Goal: Find specific page/section: Find specific page/section

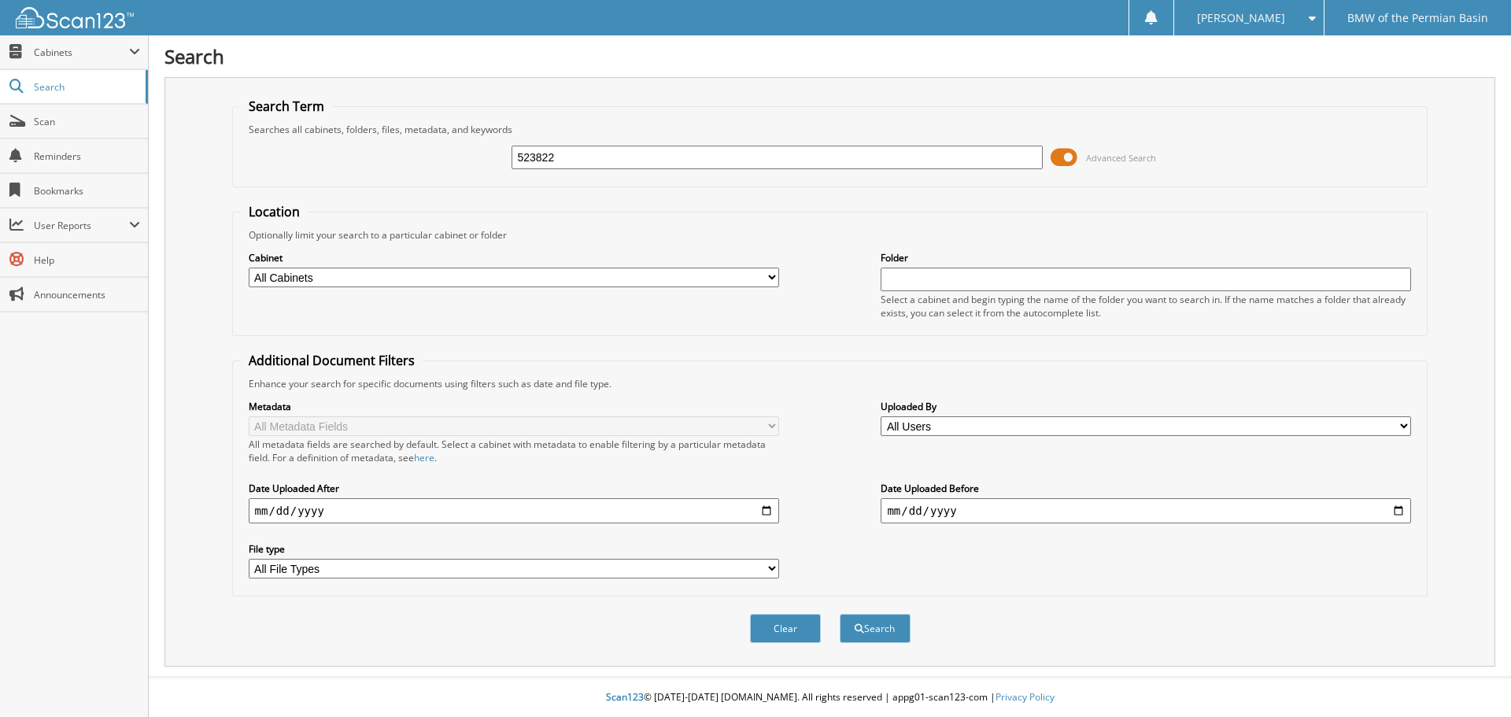
type input "523822"
click at [839, 614] on button "Search" at bounding box center [874, 628] width 71 height 29
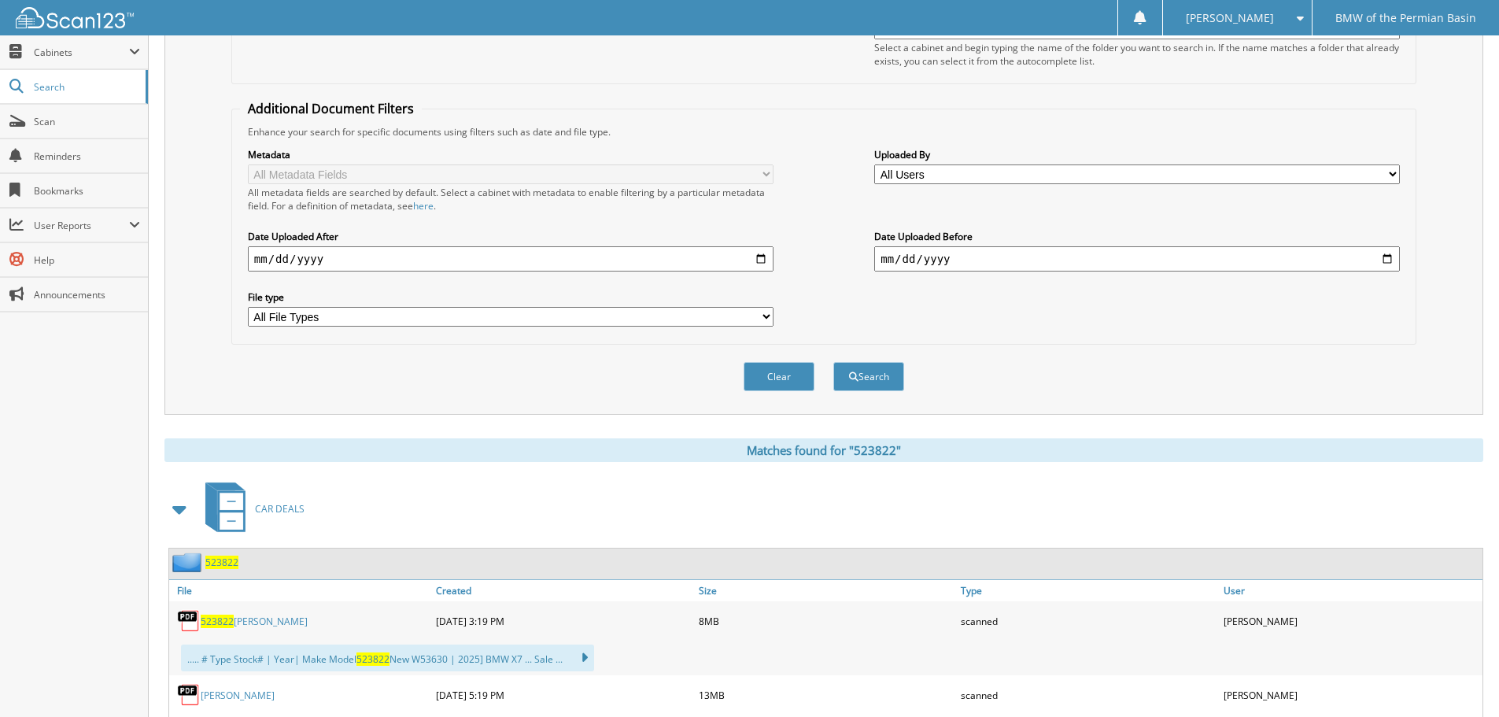
scroll to position [393, 0]
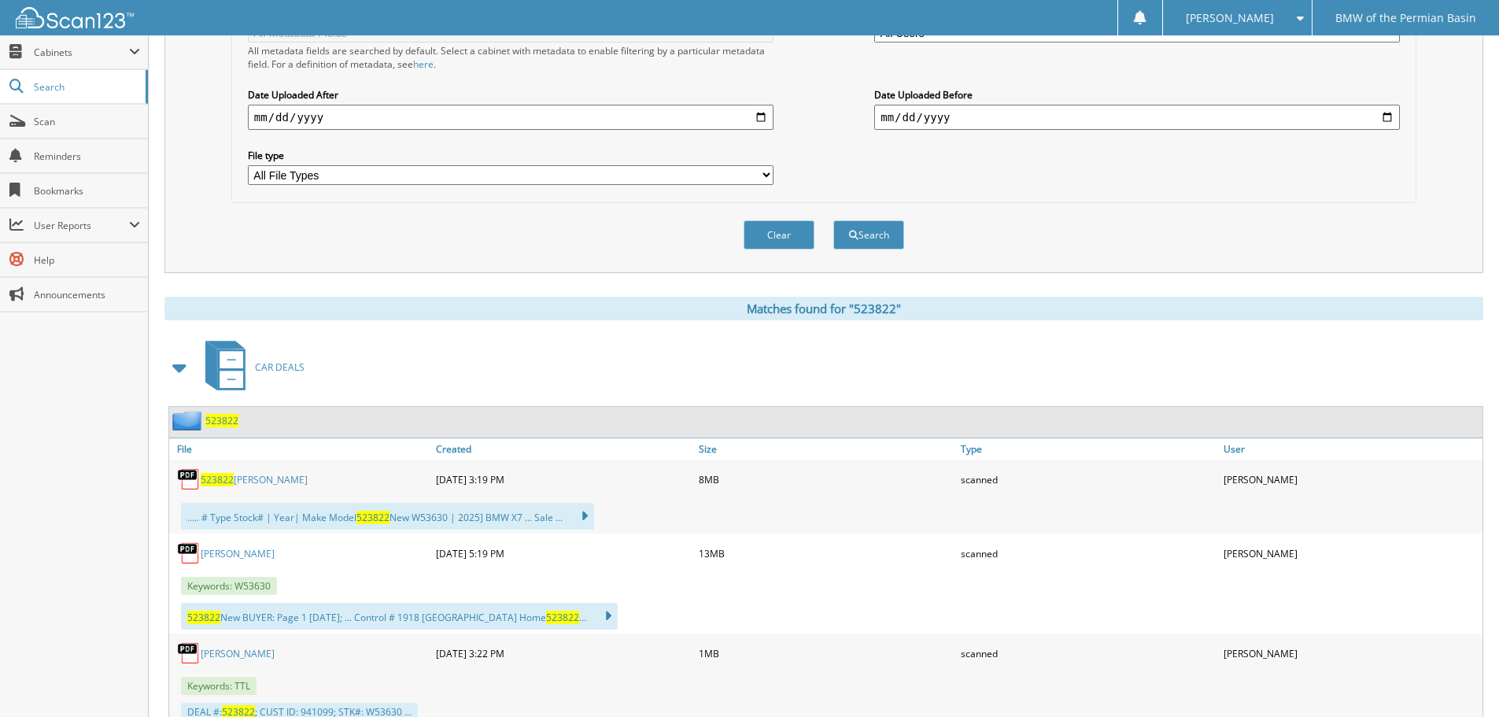
click at [264, 478] on link "523822 BRISA MOLINAR" at bounding box center [254, 479] width 107 height 13
